Goal: Find specific page/section

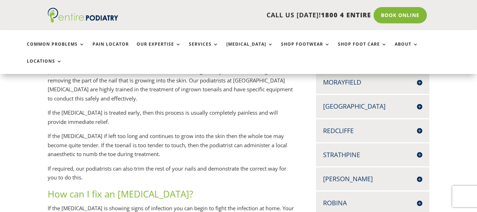
scroll to position [282, 0]
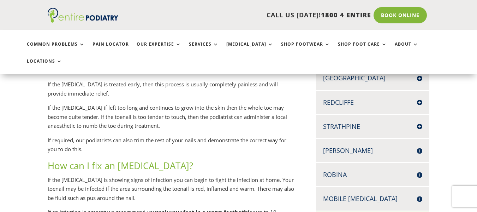
click at [358, 146] on h4 "[PERSON_NAME]" at bounding box center [372, 150] width 99 height 9
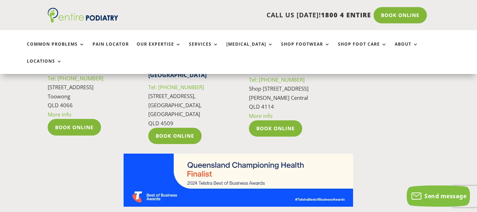
scroll to position [1686, 0]
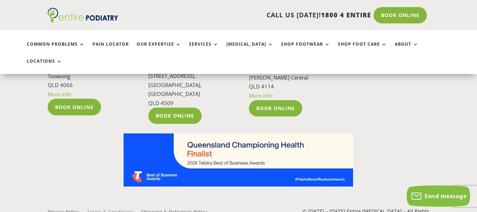
click at [90, 209] on link "Terms & Conditions" at bounding box center [110, 213] width 47 height 8
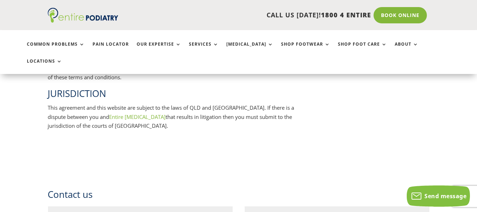
scroll to position [1356, 0]
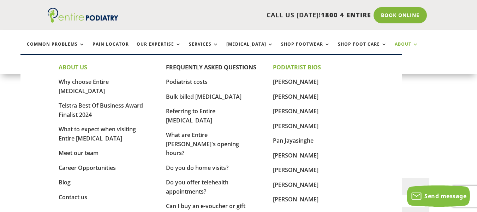
click at [395, 45] on link "About" at bounding box center [407, 49] width 24 height 15
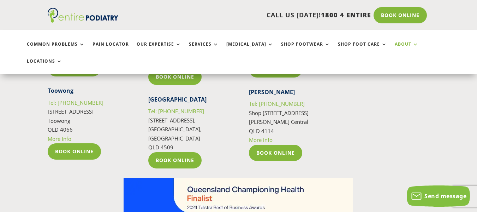
scroll to position [1281, 0]
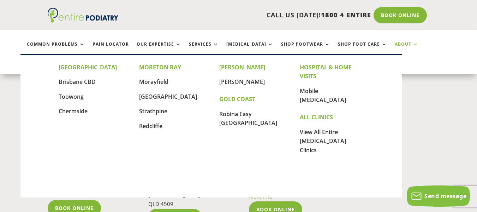
click at [62, 59] on link "Locations" at bounding box center [44, 66] width 35 height 15
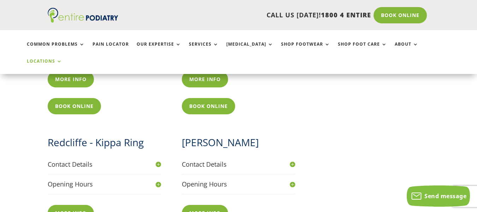
scroll to position [650, 0]
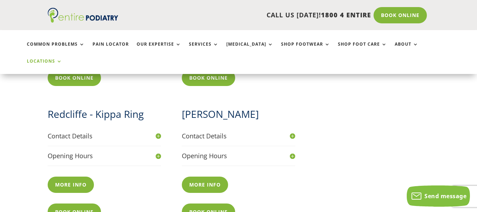
click at [221, 151] on h4 "Opening Hours" at bounding box center [238, 155] width 113 height 9
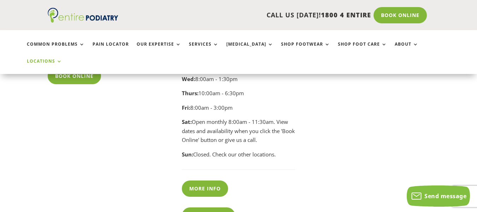
scroll to position [791, 0]
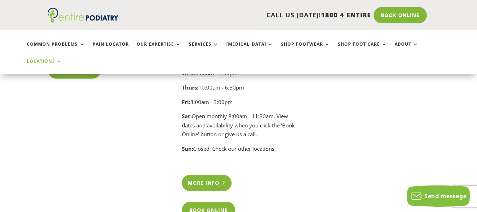
click at [205, 174] on link "More info" at bounding box center [207, 182] width 50 height 16
